Goal: Transaction & Acquisition: Purchase product/service

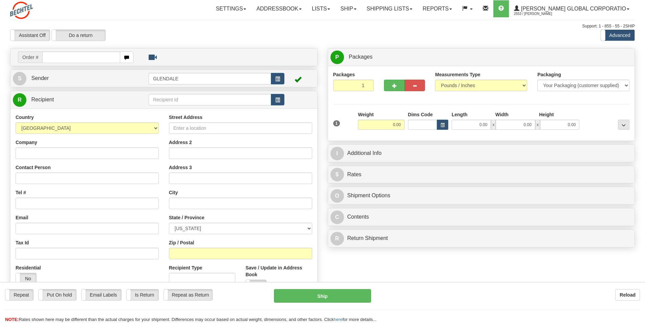
click at [37, 80] on span "Sender" at bounding box center [40, 78] width 18 height 6
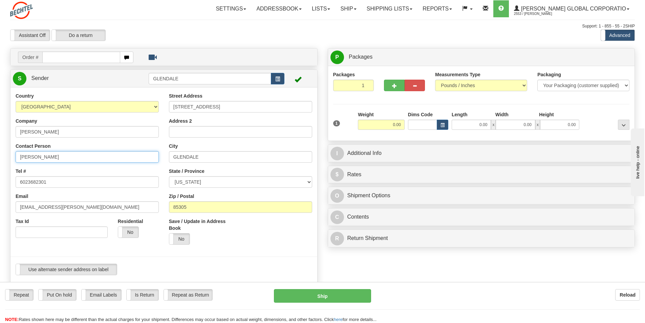
drag, startPoint x: 39, startPoint y: 156, endPoint x: 1, endPoint y: 152, distance: 38.1
click at [1, 152] on div "Toggle navigation Settings Shipping Preferences Fields Preferences New" at bounding box center [322, 290] width 645 height 580
click at [69, 158] on input "[PERSON_NAME]" at bounding box center [87, 157] width 143 height 12
type input "[PERSON_NAME]/Ally [PERSON_NAME]"
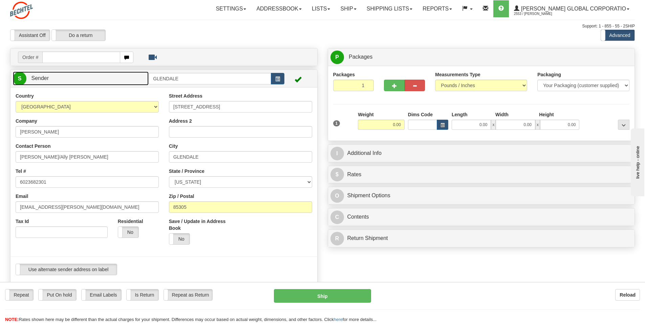
click at [48, 81] on span "Sender" at bounding box center [40, 78] width 18 height 6
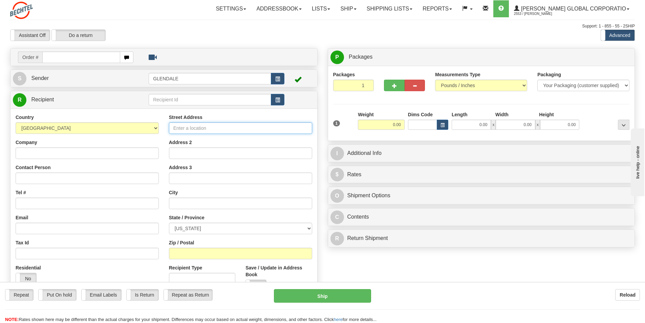
click at [221, 130] on input "Street Address" at bounding box center [240, 128] width 143 height 12
paste input "19905 12 MILE ROAD"
type input "19905 12 MILE ROAD"
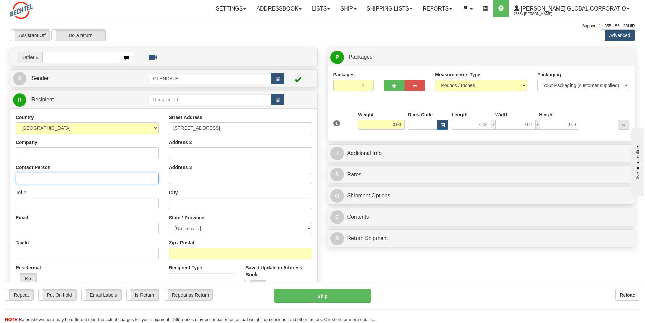
click at [43, 177] on input "Contact Person" at bounding box center [87, 178] width 143 height 12
type input "Daniel Voke"
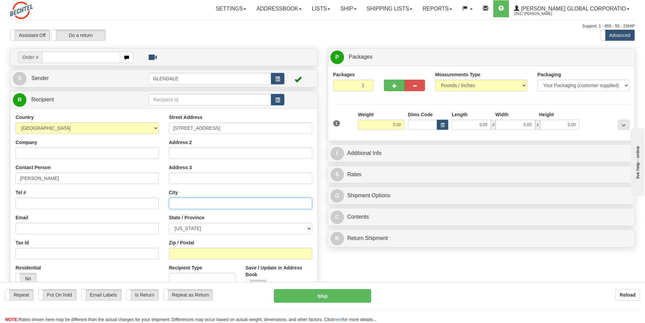
click at [198, 206] on input "text" at bounding box center [240, 203] width 143 height 12
paste input "BATTLE CREEK"
type input "BATTLE CREEK"
click at [37, 201] on input "Tel #" at bounding box center [87, 203] width 143 height 12
paste input "602.368.0098"
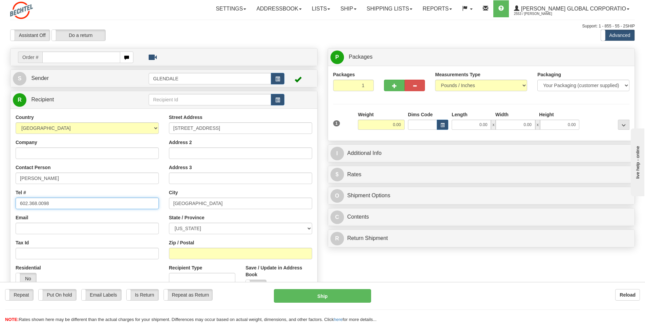
type input "602.368.0098"
click at [191, 252] on input "Zip / Postal" at bounding box center [240, 253] width 143 height 12
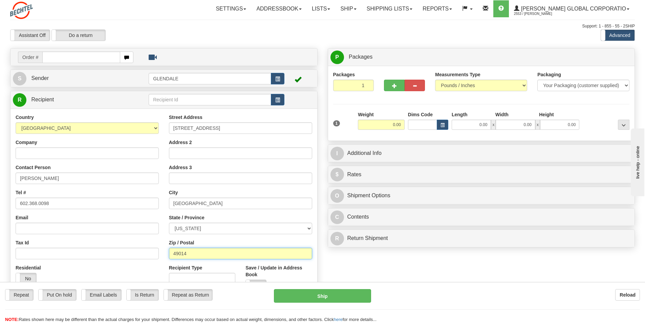
type input "49014"
click at [309, 228] on select "[US_STATE] [US_STATE] [US_STATE] [US_STATE] Armed Forces America Armed Forces E…" at bounding box center [240, 228] width 143 height 12
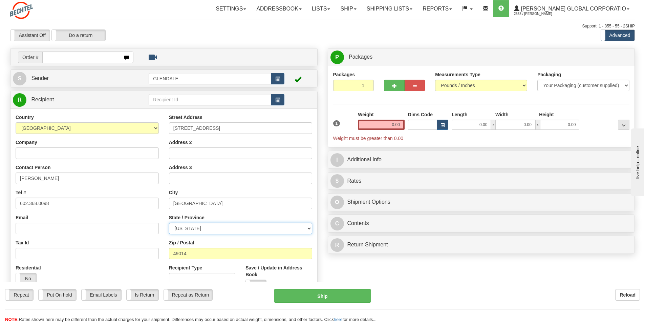
click at [169, 222] on select "[US_STATE] [US_STATE] [US_STATE] [US_STATE] Armed Forces America Armed Forces E…" at bounding box center [240, 228] width 143 height 12
click at [307, 227] on select "[US_STATE] [US_STATE] [US_STATE] [US_STATE] Armed Forces America Armed Forces E…" at bounding box center [240, 228] width 143 height 12
select select "MI"
click at [169, 222] on select "[US_STATE] [US_STATE] [US_STATE] [US_STATE] Armed Forces America Armed Forces E…" at bounding box center [240, 228] width 143 height 12
drag, startPoint x: 387, startPoint y: 121, endPoint x: 411, endPoint y: 126, distance: 24.3
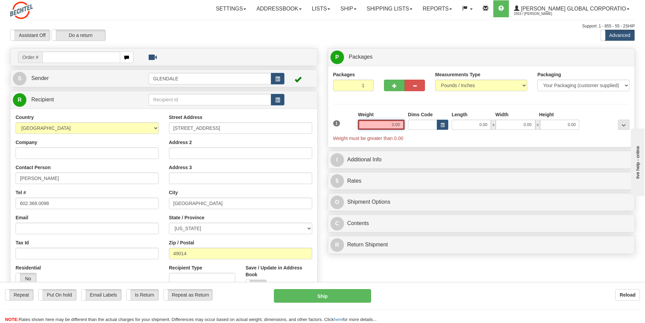
click at [411, 126] on div "1 Weight 0.00 Dims Code 0.00" at bounding box center [481, 126] width 300 height 30
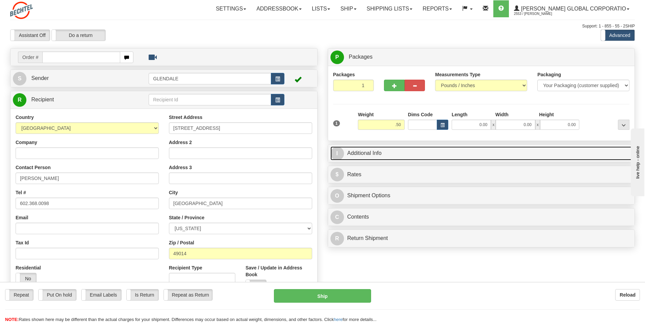
type input "0.50"
click at [370, 152] on link "I Additional Info" at bounding box center [481, 153] width 302 height 14
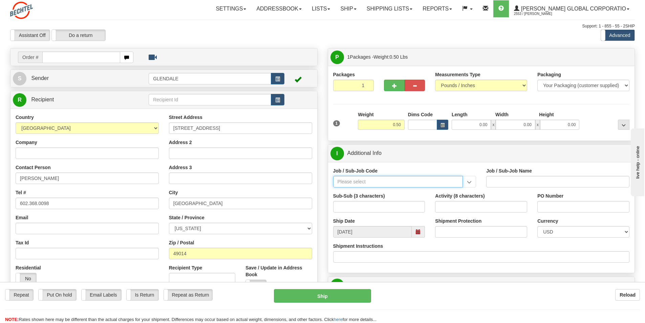
click at [392, 186] on input "Job / Sub-Job Code" at bounding box center [398, 182] width 130 height 12
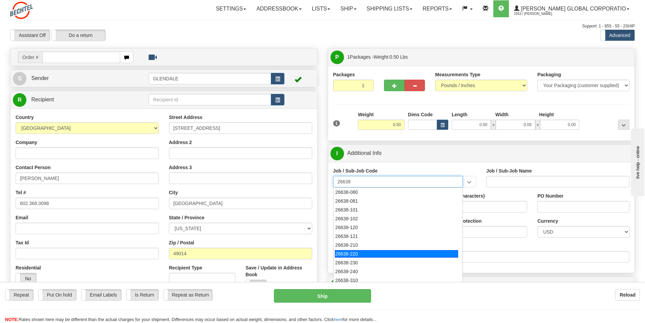
click at [357, 254] on div "26638-220" at bounding box center [396, 253] width 123 height 7
type input "26638-220"
type input "SUNFISH 2 SOLAR PROJECT - MANUAL LABOR"
type input "26638-220"
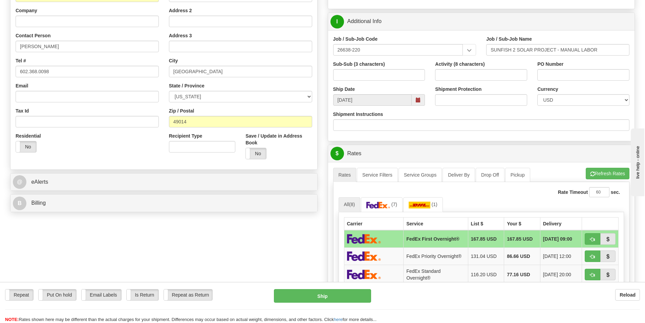
scroll to position [169, 0]
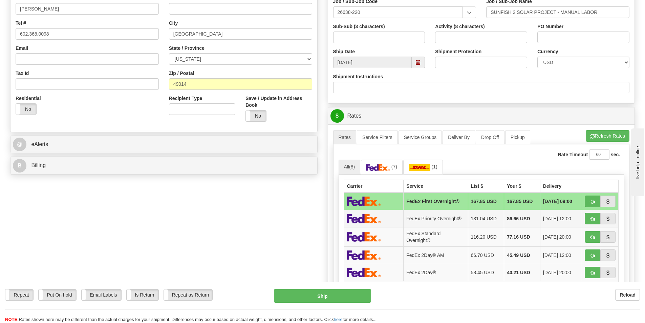
click at [431, 221] on td "FedEx Priority Overnight®" at bounding box center [436, 218] width 64 height 17
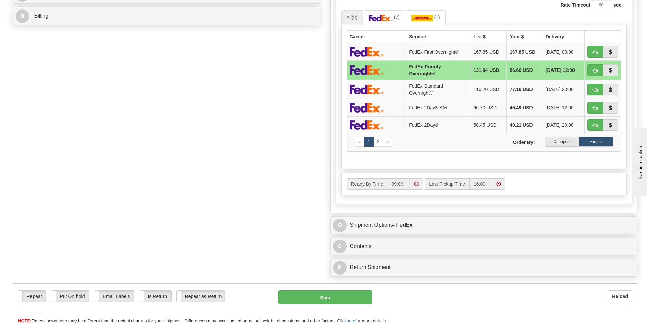
scroll to position [339, 0]
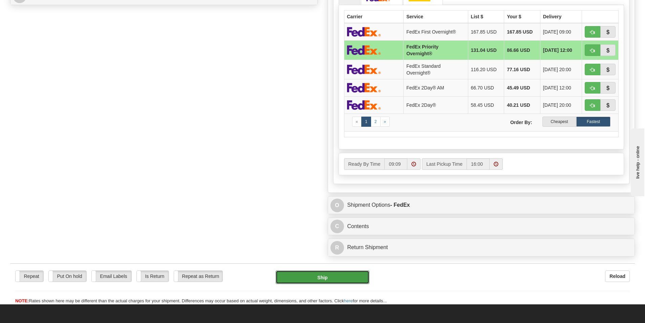
click at [319, 280] on button "Ship" at bounding box center [323, 277] width 94 height 14
type input "01"
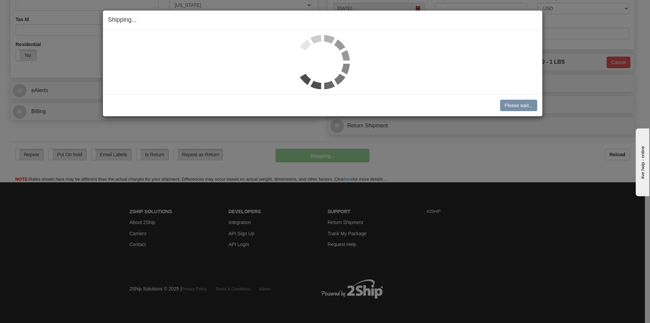
scroll to position [223, 0]
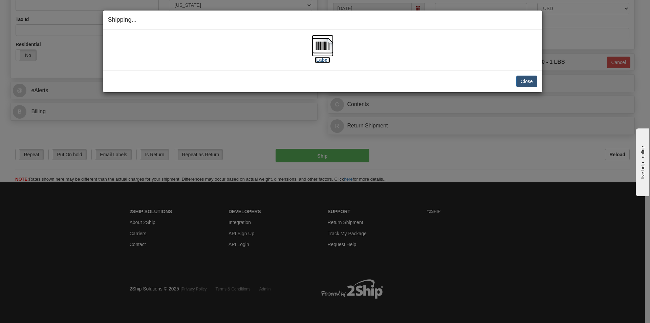
click at [314, 38] on img at bounding box center [323, 46] width 22 height 22
click at [530, 80] on button "Close" at bounding box center [526, 81] width 21 height 12
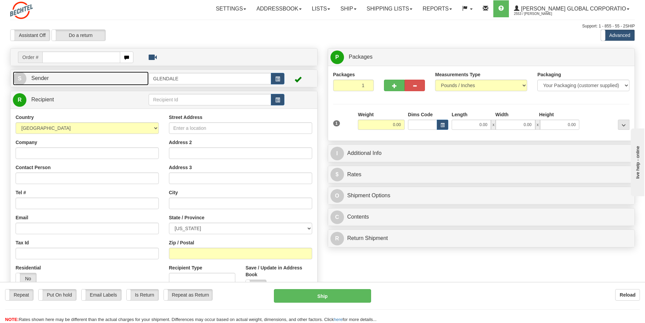
click at [39, 77] on span "Sender" at bounding box center [40, 78] width 18 height 6
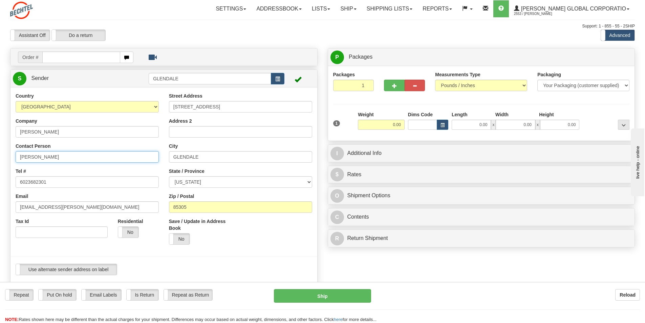
drag, startPoint x: 39, startPoint y: 155, endPoint x: -14, endPoint y: 149, distance: 52.5
click at [0, 149] on html "Training Course Close Toggle navigation Settings Shipping Preferences New Sende…" at bounding box center [322, 161] width 645 height 323
click at [62, 153] on input "[PERSON_NAME]" at bounding box center [87, 157] width 143 height 12
type input "[PERSON_NAME]/Ally [PERSON_NAME]"
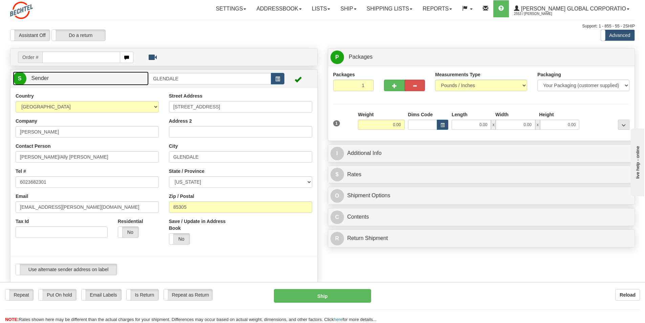
click at [43, 78] on span "Sender" at bounding box center [40, 78] width 18 height 6
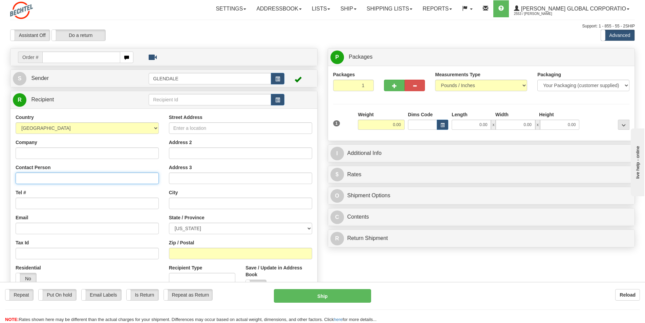
click at [38, 178] on input "Contact Person" at bounding box center [87, 178] width 143 height 12
paste input "HUBBLE, JOHN"
drag, startPoint x: 42, startPoint y: 179, endPoint x: 20, endPoint y: 180, distance: 22.4
click at [20, 180] on input "HUBBLE, JOHN" at bounding box center [87, 178] width 143 height 12
click at [45, 179] on input "JOHN" at bounding box center [87, 178] width 143 height 12
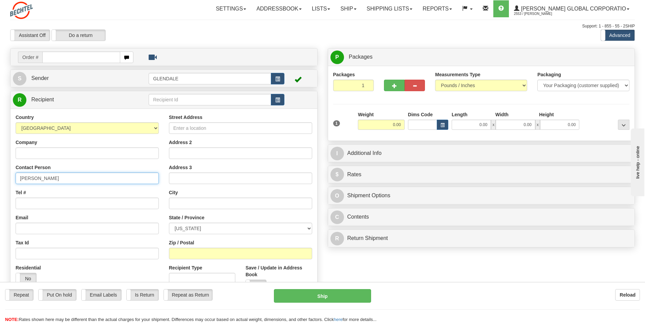
paste input "HUBBLE,"
type input "JOHN HUBBLE"
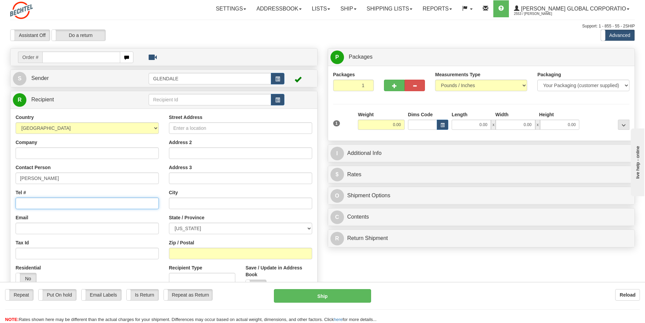
drag, startPoint x: 34, startPoint y: 202, endPoint x: 1, endPoint y: 219, distance: 37.5
click at [34, 202] on input "Tel #" at bounding box center [87, 203] width 143 height 12
click at [39, 204] on input "Tel #" at bounding box center [87, 203] width 143 height 12
paste input "602.368.0098"
type input "602.368.0098"
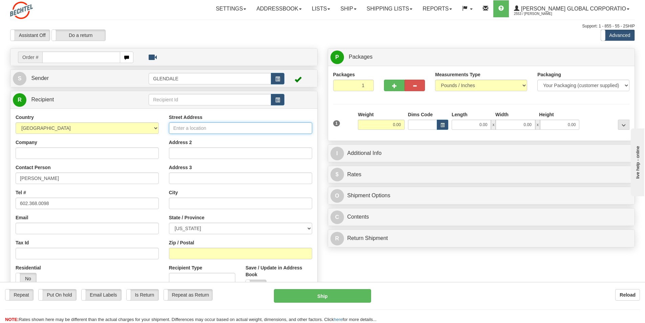
click at [216, 131] on input "Street Address" at bounding box center [240, 128] width 143 height 12
paste input "14360 WEST POINT"
type input "14360 WEST POINT"
click at [182, 200] on input "text" at bounding box center [240, 203] width 143 height 12
paste input "TAYLOR"
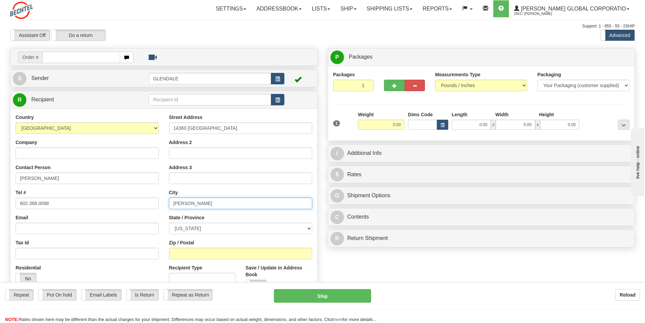
type input "TAYLOR"
click at [310, 228] on select "[US_STATE] [US_STATE] [US_STATE] [US_STATE] Armed Forces America Armed Forces E…" at bounding box center [240, 228] width 143 height 12
select select "MI"
click at [169, 222] on select "[US_STATE] [US_STATE] [US_STATE] [US_STATE] Armed Forces America Armed Forces E…" at bounding box center [240, 228] width 143 height 12
click at [192, 256] on input "Zip / Postal" at bounding box center [240, 253] width 143 height 12
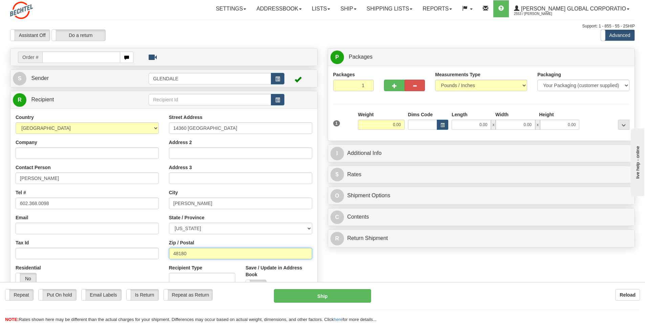
type input "48180"
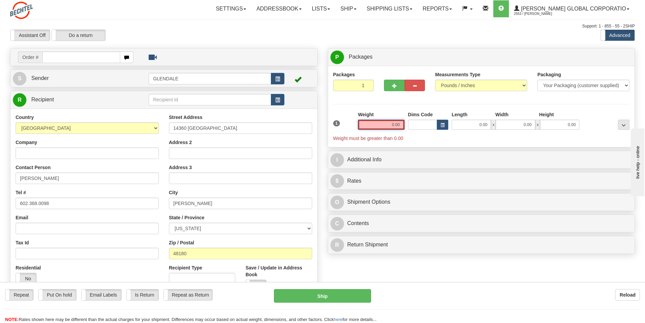
drag, startPoint x: 389, startPoint y: 125, endPoint x: 412, endPoint y: 120, distance: 24.2
click at [412, 120] on div "1 Weight 0.00 Dims Code 0.00" at bounding box center [481, 126] width 300 height 30
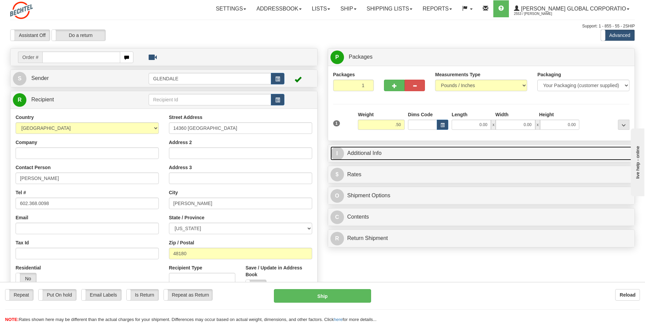
type input "0.50"
click at [366, 152] on link "I Additional Info" at bounding box center [481, 153] width 302 height 14
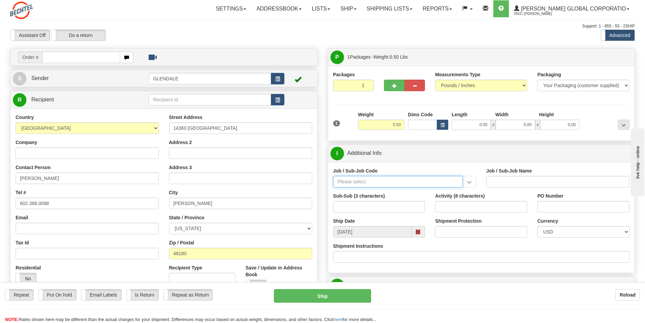
click at [374, 183] on input "Job / Sub-Job Code" at bounding box center [398, 182] width 130 height 12
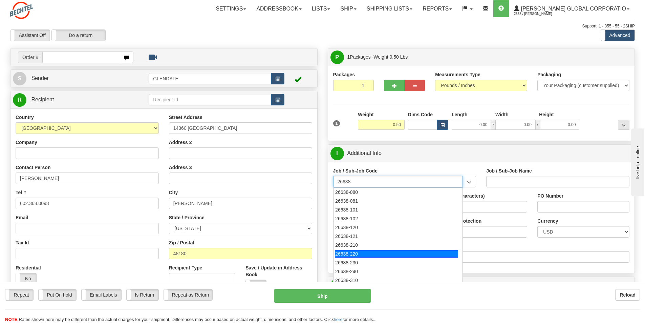
click at [357, 251] on div "26638-220" at bounding box center [396, 253] width 123 height 7
type input "26638-220"
type input "SUNFISH 2 SOLAR PROJECT - MANUAL LABOR"
type input "26638-220"
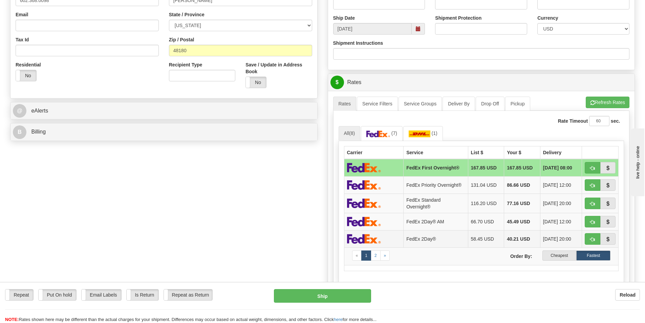
scroll to position [203, 0]
click at [387, 207] on td at bounding box center [374, 202] width 60 height 19
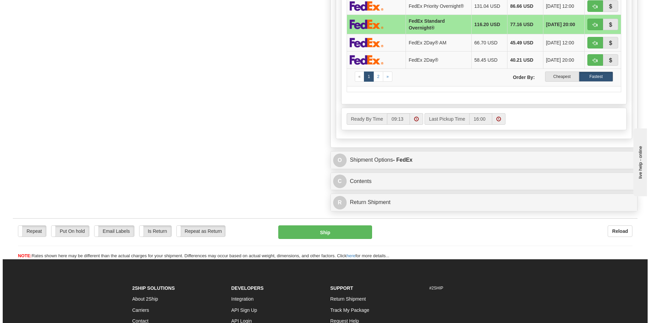
scroll to position [406, 0]
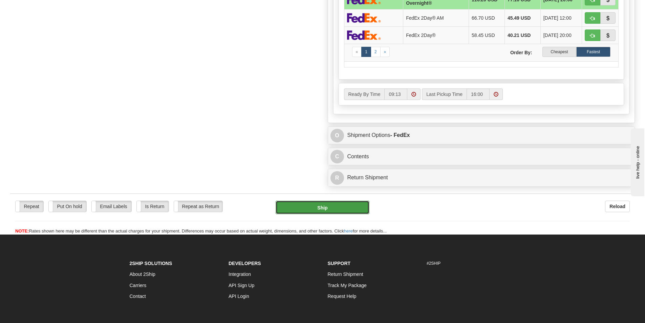
click at [322, 207] on button "Ship" at bounding box center [323, 207] width 94 height 14
type input "05"
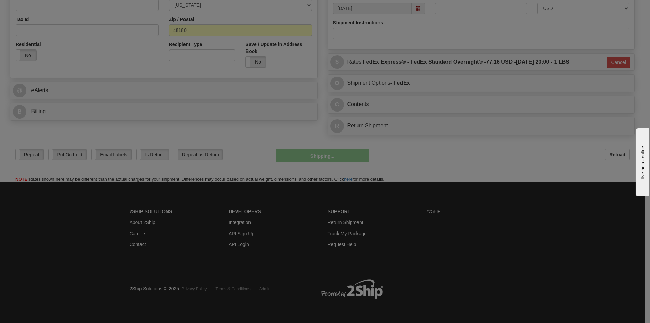
scroll to position [223, 0]
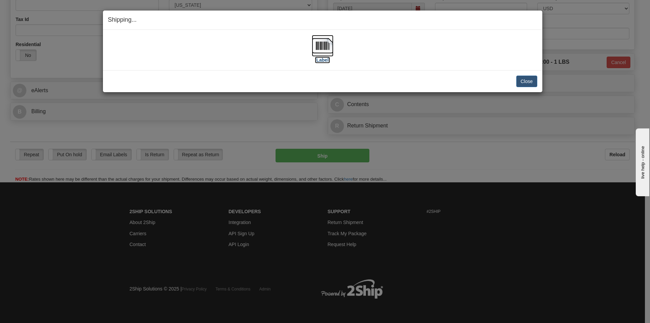
click at [323, 47] on img at bounding box center [323, 46] width 22 height 22
click at [522, 83] on button "Close" at bounding box center [526, 81] width 21 height 12
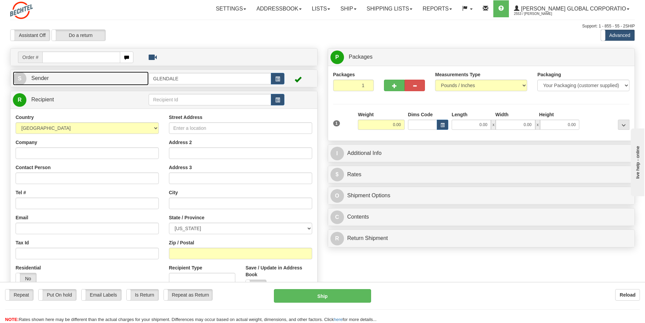
click at [42, 80] on span "Sender" at bounding box center [40, 78] width 18 height 6
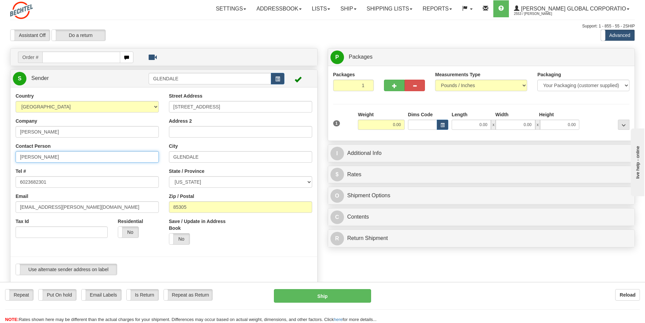
drag, startPoint x: 38, startPoint y: 156, endPoint x: 3, endPoint y: 159, distance: 35.6
click at [3, 159] on div "Toggle navigation Settings Shipping Preferences Fields Preferences New" at bounding box center [322, 290] width 645 height 580
click at [67, 161] on input "[PERSON_NAME]" at bounding box center [87, 157] width 143 height 12
type input "D"
type input "[PERSON_NAME]/Ally [PERSON_NAME]"
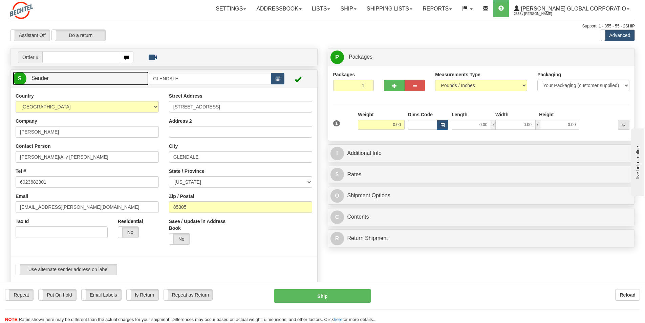
click at [47, 80] on span "Sender" at bounding box center [40, 78] width 18 height 6
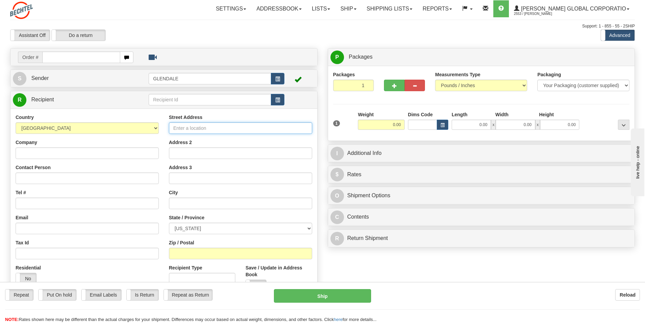
click at [214, 128] on input "Street Address" at bounding box center [240, 128] width 143 height 12
paste input "1438 N 475 W"
type input "1438 N 475 W"
click at [199, 205] on input "text" at bounding box center [240, 203] width 143 height 12
paste input "SUNSET,"
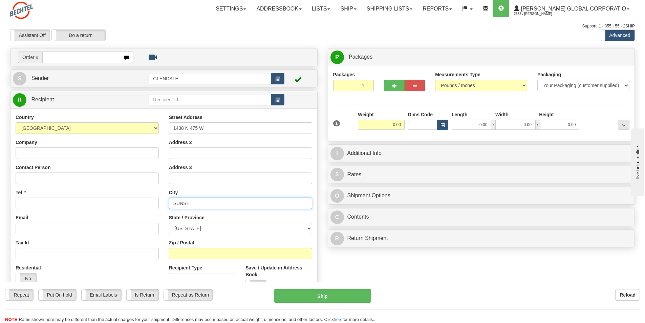
type input "SUNSET"
click at [311, 228] on select "[US_STATE] [US_STATE] [US_STATE] [US_STATE] Armed Forces America Armed Forces E…" at bounding box center [240, 228] width 143 height 12
select select "UT"
click at [169, 222] on select "[US_STATE] [US_STATE] [US_STATE] [US_STATE] Armed Forces America Armed Forces E…" at bounding box center [240, 228] width 143 height 12
click at [187, 251] on input "Zip / Postal" at bounding box center [240, 253] width 143 height 12
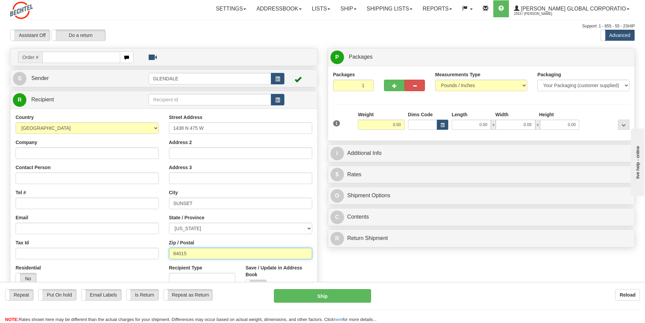
type input "84015"
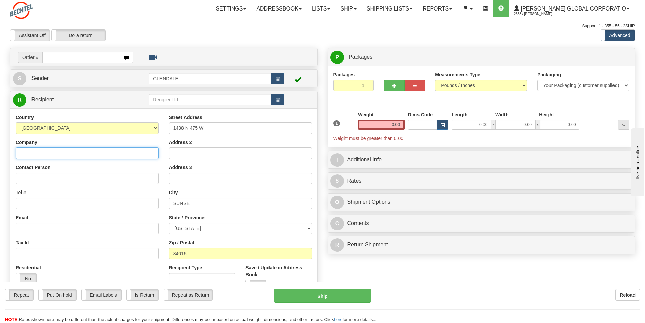
click at [29, 153] on input "Company" at bounding box center [87, 153] width 143 height 12
paste input "Copperton project"
type input "Copperton project"
drag, startPoint x: 391, startPoint y: 125, endPoint x: 405, endPoint y: 124, distance: 13.9
click at [405, 124] on div "Weight 0.00" at bounding box center [381, 123] width 50 height 24
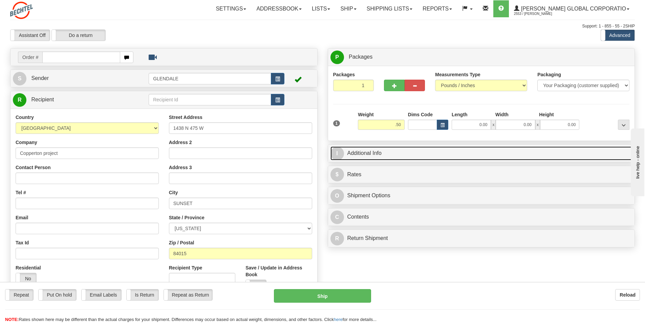
type input "0.50"
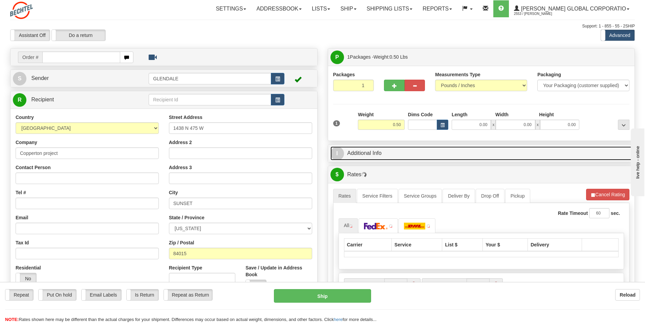
click at [358, 153] on link "I Additional Info" at bounding box center [481, 153] width 302 height 14
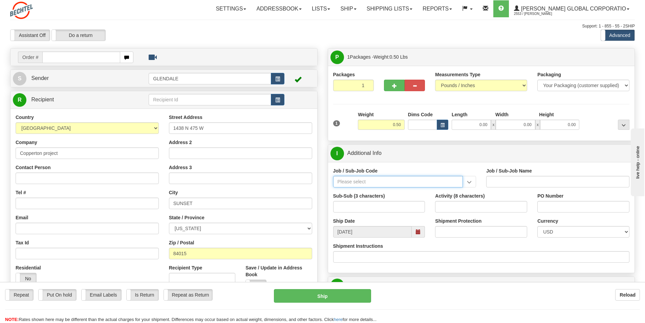
click at [372, 183] on input "Job / Sub-Job Code" at bounding box center [398, 182] width 130 height 12
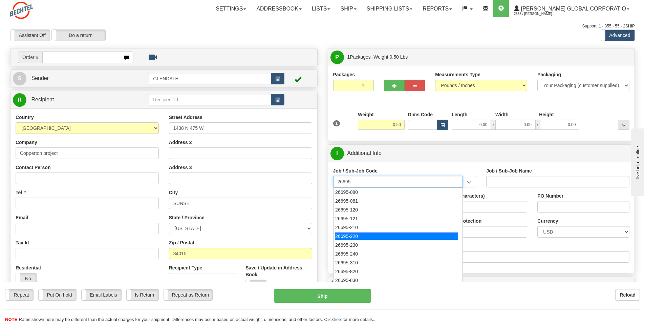
click at [362, 236] on div "26695-220" at bounding box center [396, 235] width 123 height 7
type input "26695-220"
type input "COPPERTON SOLAR PROJECT - MANUAL LABOR"
type input "26695-220"
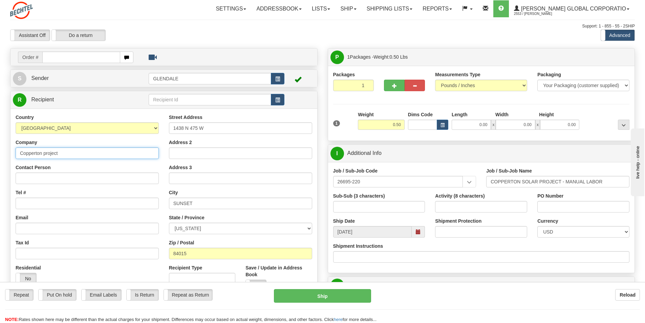
click at [43, 153] on input "Copperton project" at bounding box center [87, 153] width 143 height 12
click at [19, 152] on input "Copperton Sollar project" at bounding box center [87, 153] width 143 height 12
type input "[PERSON_NAME] Copperton Sollar project"
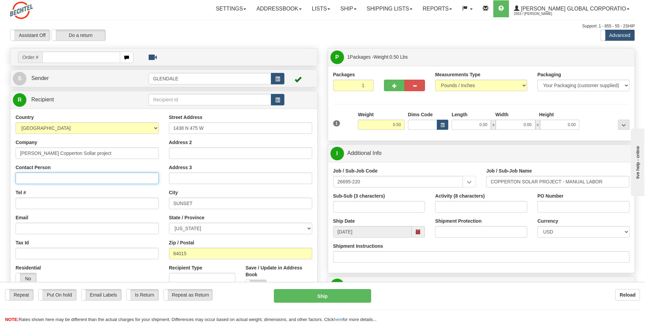
click at [35, 177] on input "Contact Person" at bounding box center [87, 178] width 143 height 12
type input "[PERSON_NAME]"
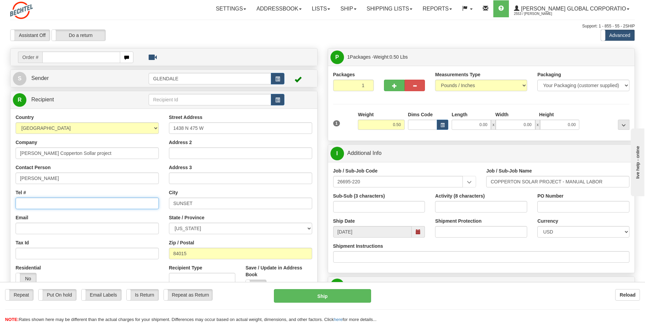
click at [32, 202] on input "Tel #" at bounding box center [87, 203] width 143 height 12
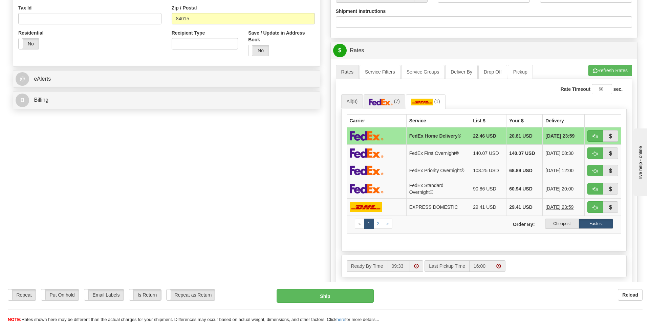
scroll to position [237, 0]
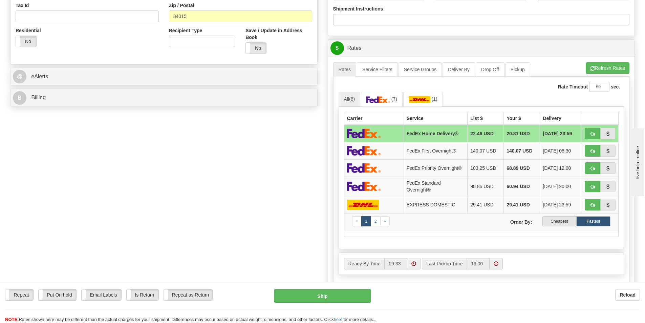
type input "6023680098"
click at [443, 155] on td "FedEx First Overnight®" at bounding box center [436, 150] width 64 height 17
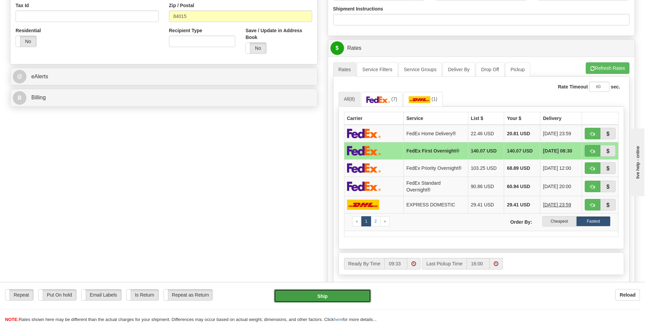
click at [322, 298] on button "Ship" at bounding box center [322, 296] width 97 height 14
type input "06"
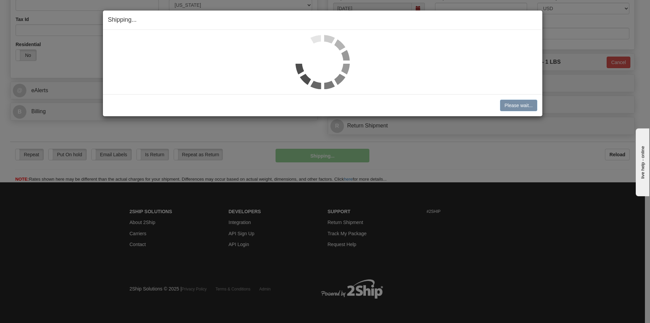
scroll to position [214, 0]
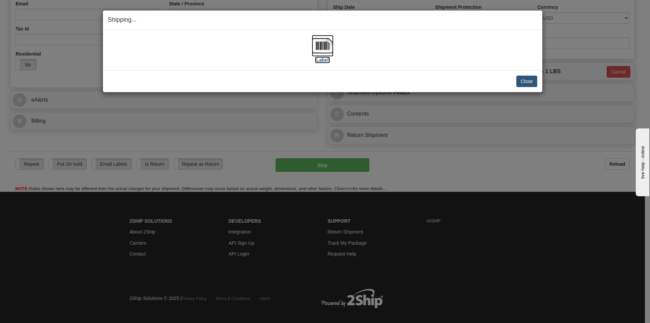
click at [323, 47] on img at bounding box center [323, 46] width 22 height 22
